Goal: Task Accomplishment & Management: Manage account settings

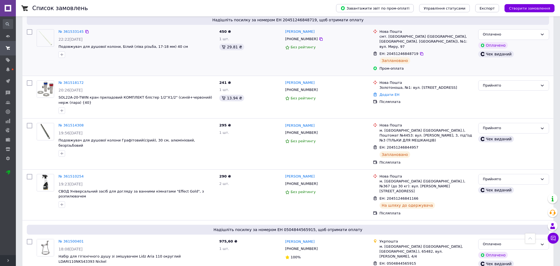
scroll to position [420, 0]
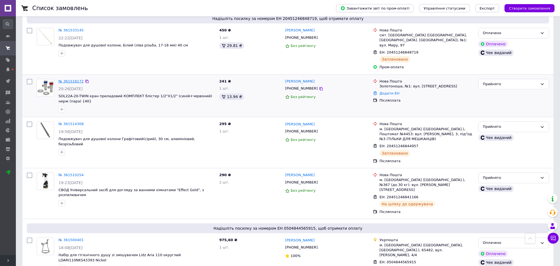
click at [64, 83] on link "№ 361518172" at bounding box center [71, 81] width 25 height 4
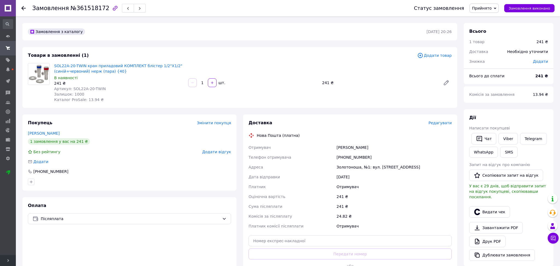
click at [444, 123] on span "Редагувати" at bounding box center [439, 123] width 23 height 4
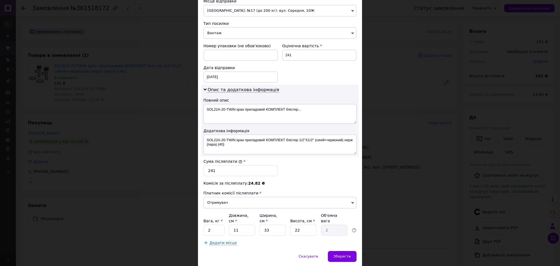
scroll to position [218, 0]
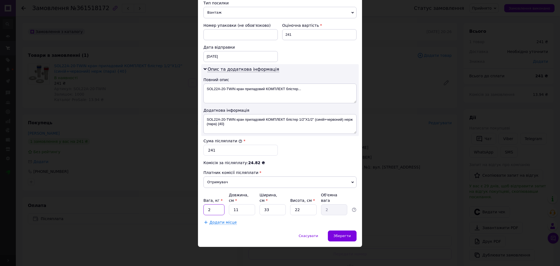
drag, startPoint x: 204, startPoint y: 210, endPoint x: 214, endPoint y: 210, distance: 9.8
click at [214, 210] on input "2" at bounding box center [213, 209] width 21 height 11
type input "1"
click at [306, 228] on div "Спосіб доставки Нова Пошта (платна) Платник Отримувач Відправник Прізвище отрим…" at bounding box center [280, 24] width 164 height 413
drag, startPoint x: 267, startPoint y: 210, endPoint x: 271, endPoint y: 209, distance: 4.7
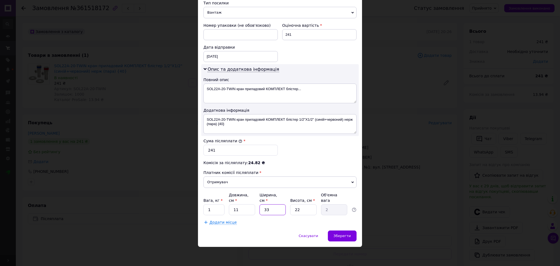
click at [271, 209] on input "33" at bounding box center [272, 209] width 26 height 11
type input "1"
type input "0.1"
type input "15"
type input "0.91"
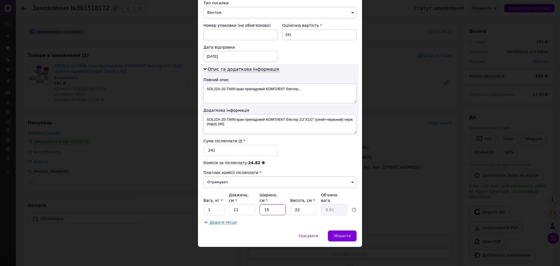
type input "15"
click at [294, 210] on input "22" at bounding box center [303, 209] width 26 height 11
drag, startPoint x: 294, startPoint y: 210, endPoint x: 300, endPoint y: 210, distance: 5.5
click at [301, 210] on input "22" at bounding box center [303, 209] width 26 height 11
type input "1"
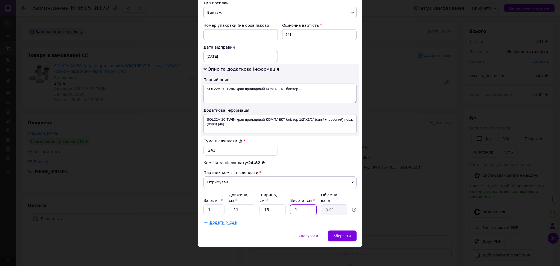
type input "0.1"
type input "10"
type input "0.41"
type input "10"
click at [333, 234] on div "Зберегти" at bounding box center [342, 236] width 29 height 11
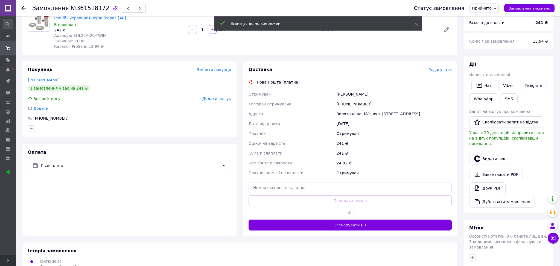
scroll to position [69, 0]
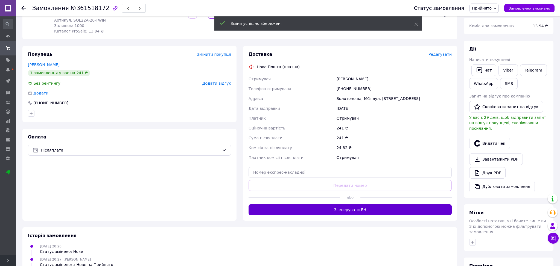
click at [363, 211] on button "Згенерувати ЕН" at bounding box center [349, 209] width 203 height 11
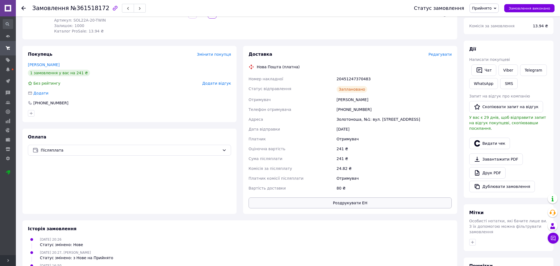
click at [363, 203] on button "Роздрукувати ЕН" at bounding box center [349, 203] width 203 height 11
click at [353, 78] on div "20451247370483" at bounding box center [393, 79] width 117 height 10
copy div "20451247370483"
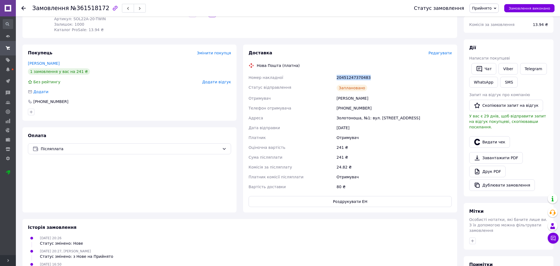
scroll to position [70, 0]
copy div "20451247370483"
click at [507, 64] on link "Viber" at bounding box center [507, 68] width 19 height 11
click at [489, 140] on button "Видати чек" at bounding box center [489, 141] width 41 height 11
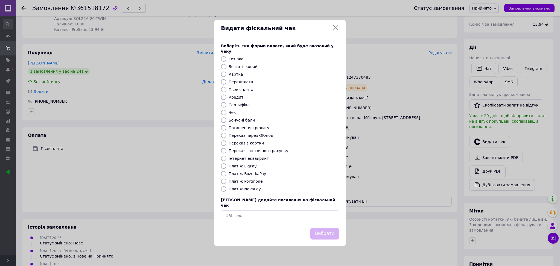
click at [235, 188] on label "Платіж NovaPay" at bounding box center [245, 189] width 32 height 4
click at [226, 188] on input "Платіж NovaPay" at bounding box center [223, 188] width 5 height 5
radio input "true"
click at [326, 228] on button "Вибрати" at bounding box center [324, 234] width 29 height 12
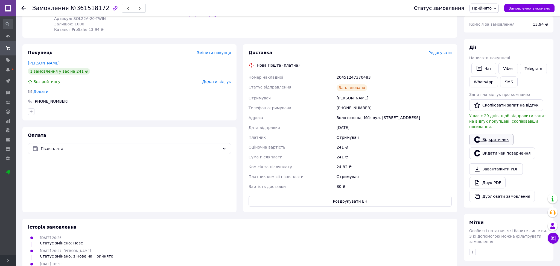
click at [486, 134] on link "Відкрити чек" at bounding box center [491, 139] width 44 height 11
click at [510, 70] on link "Viber" at bounding box center [507, 68] width 19 height 11
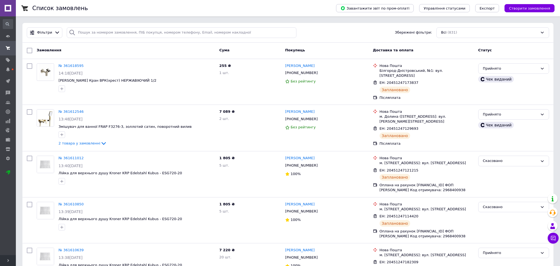
click at [7, 48] on use at bounding box center [8, 48] width 4 height 4
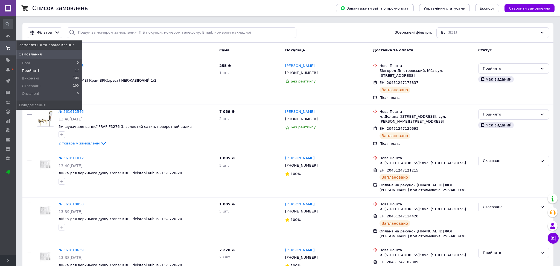
click at [33, 70] on span "Прийняті" at bounding box center [30, 70] width 17 height 5
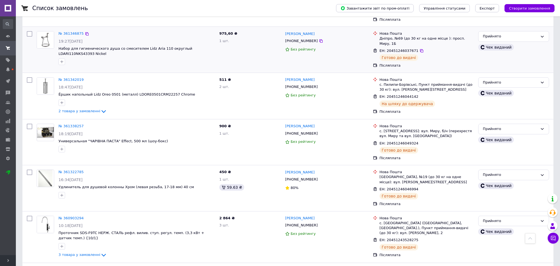
scroll to position [608, 0]
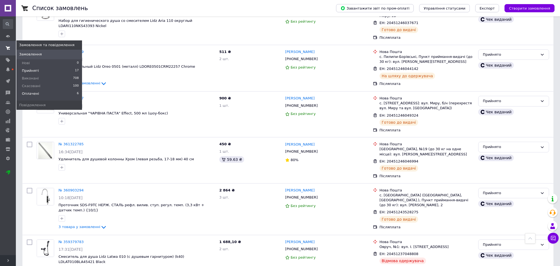
click at [32, 92] on span "Оплачені" at bounding box center [30, 93] width 17 height 5
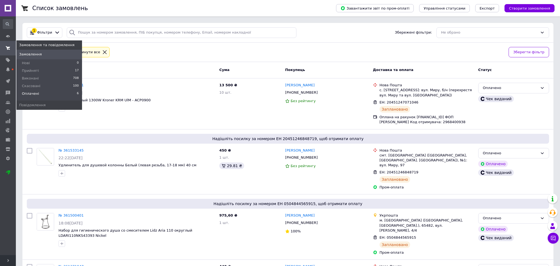
click at [10, 49] on icon at bounding box center [8, 48] width 4 height 4
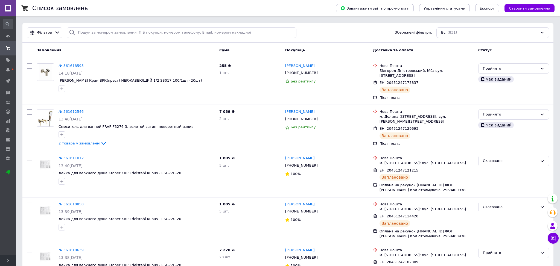
click at [183, 54] on div "Замовлення" at bounding box center [125, 51] width 183 height 10
